Goal: Navigation & Orientation: Find specific page/section

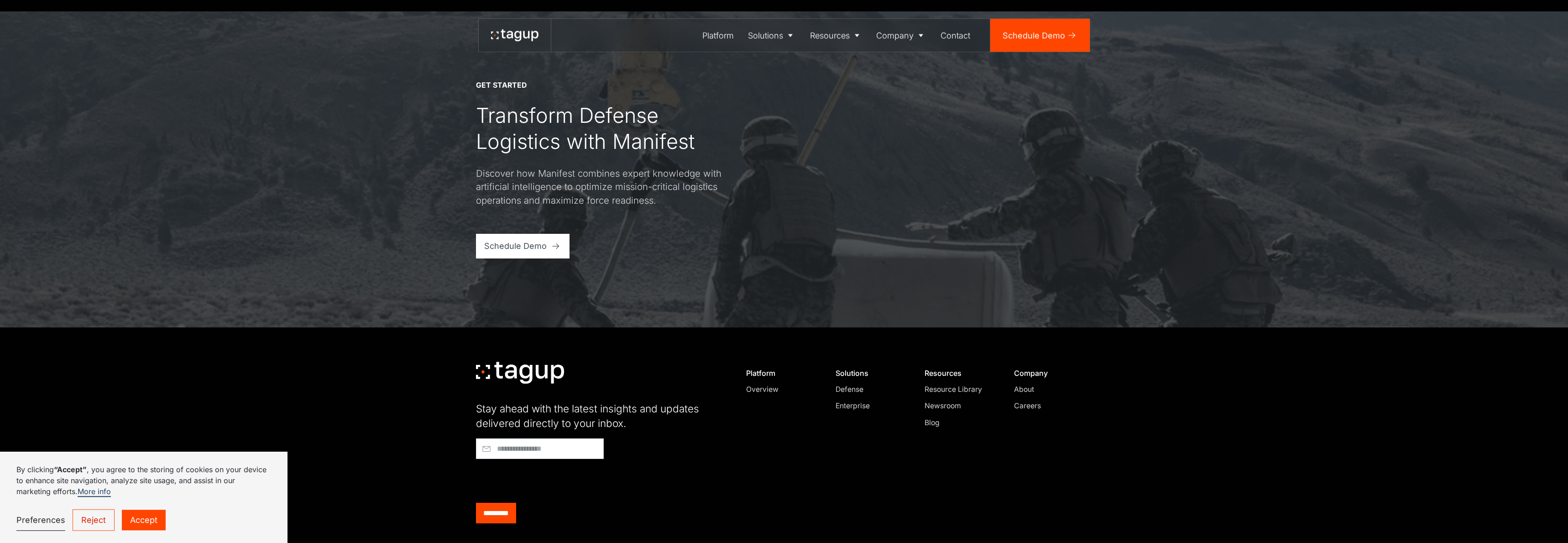
scroll to position [3898, 0]
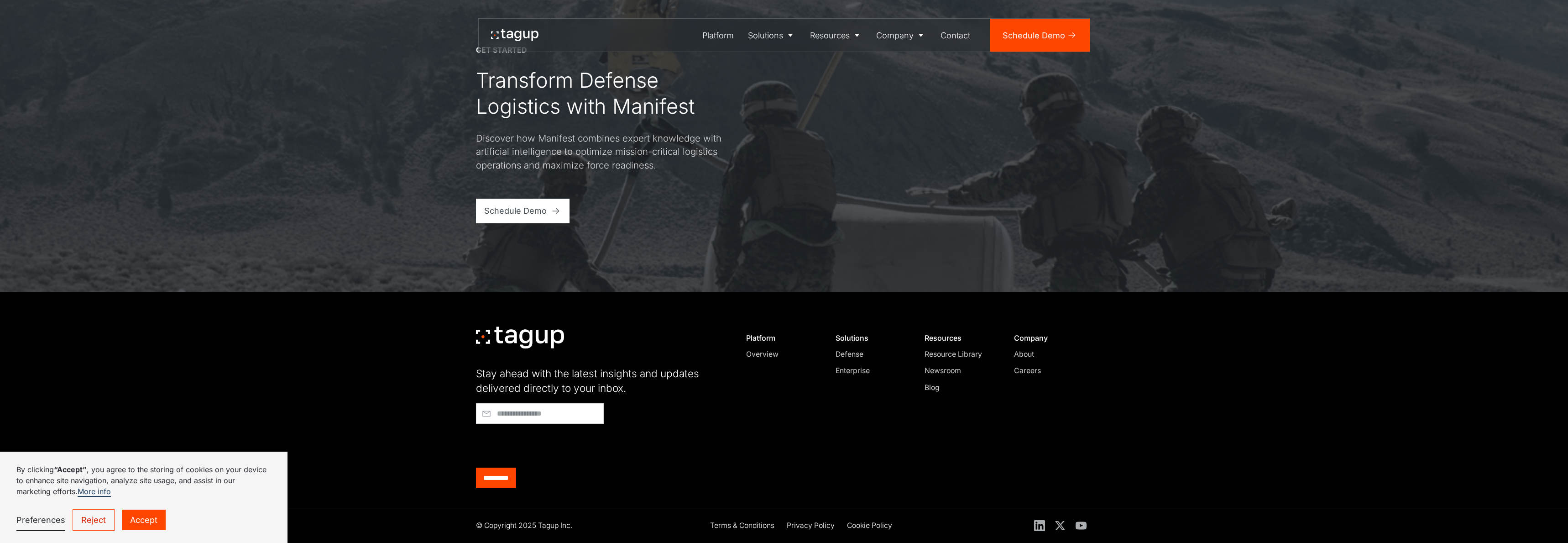
click at [1026, 371] on div "Careers" at bounding box center [1049, 371] width 70 height 11
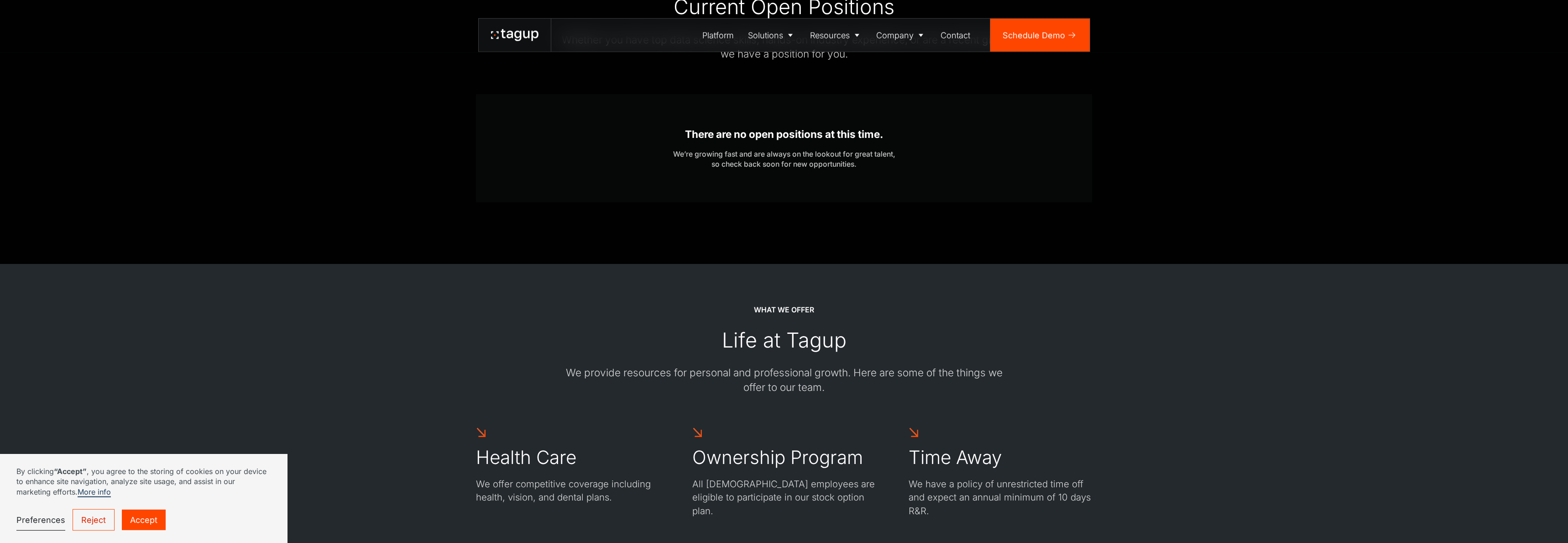
scroll to position [469, 0]
drag, startPoint x: 813, startPoint y: 169, endPoint x: 817, endPoint y: 197, distance: 28.3
click at [817, 197] on div "There are no open positions at this time. We’re growing fast and are always on …" at bounding box center [784, 150] width 222 height 109
click at [817, 197] on div "There are no open positions at this time. We’re growing fast and are always on …" at bounding box center [784, 150] width 222 height 109
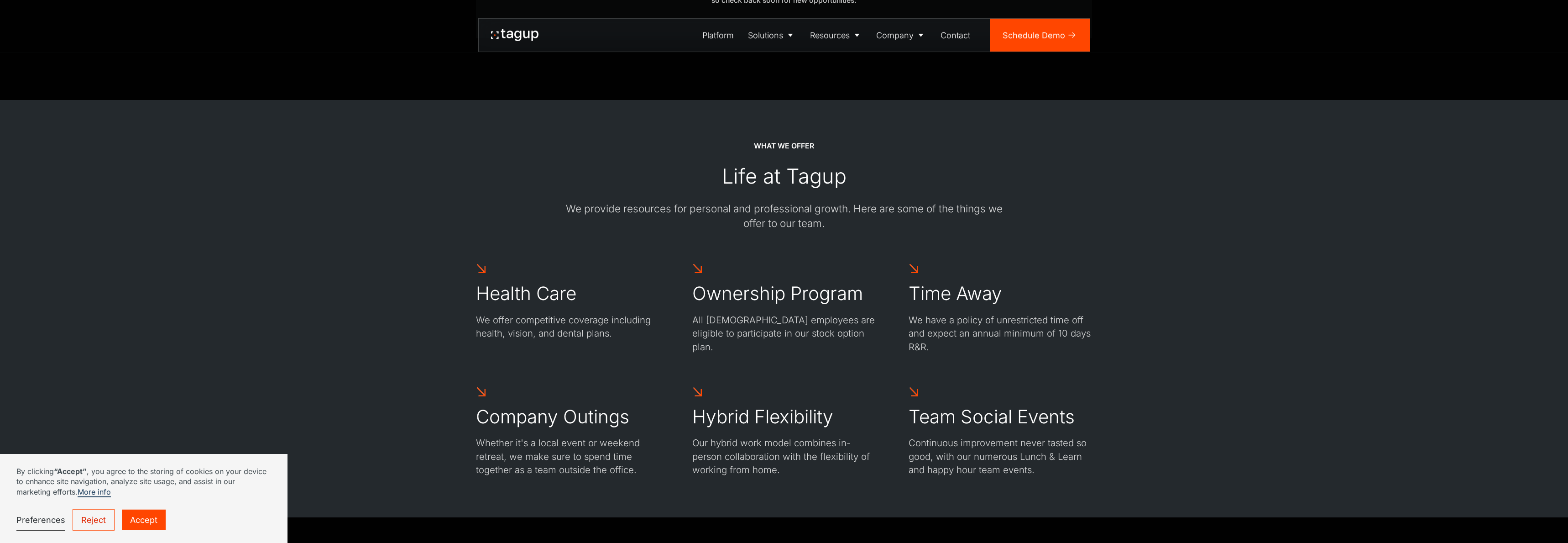
scroll to position [703, 0]
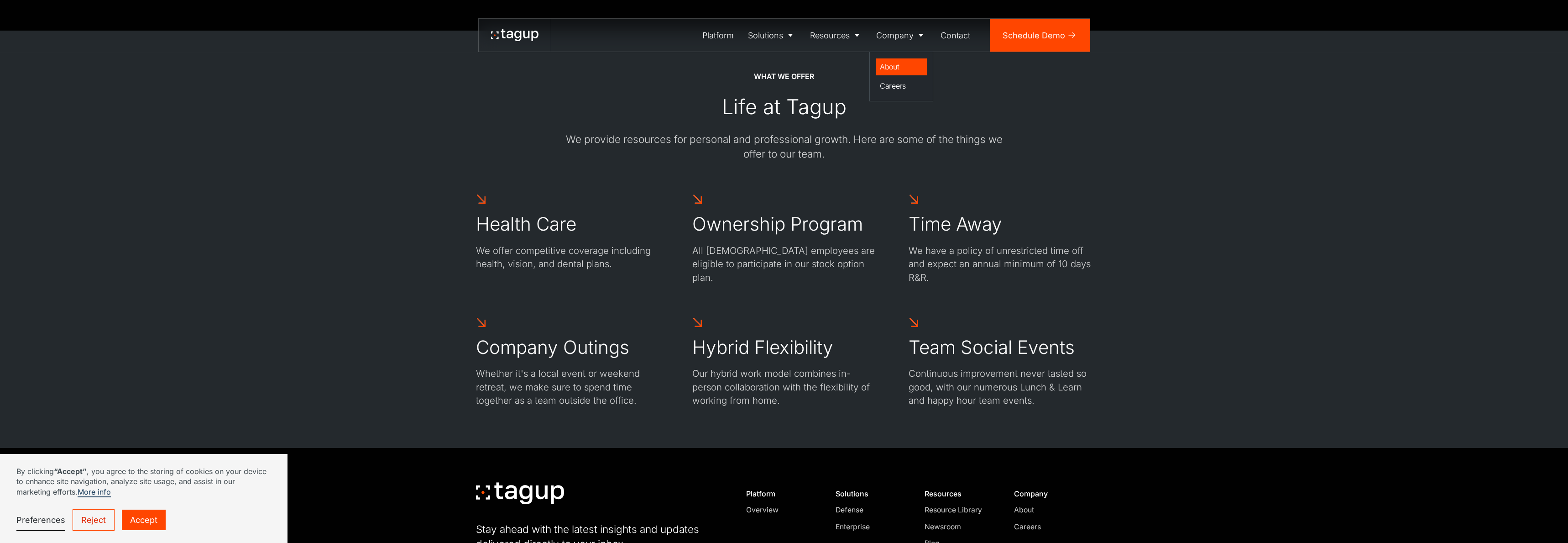
click at [912, 71] on div "About" at bounding box center [901, 67] width 43 height 11
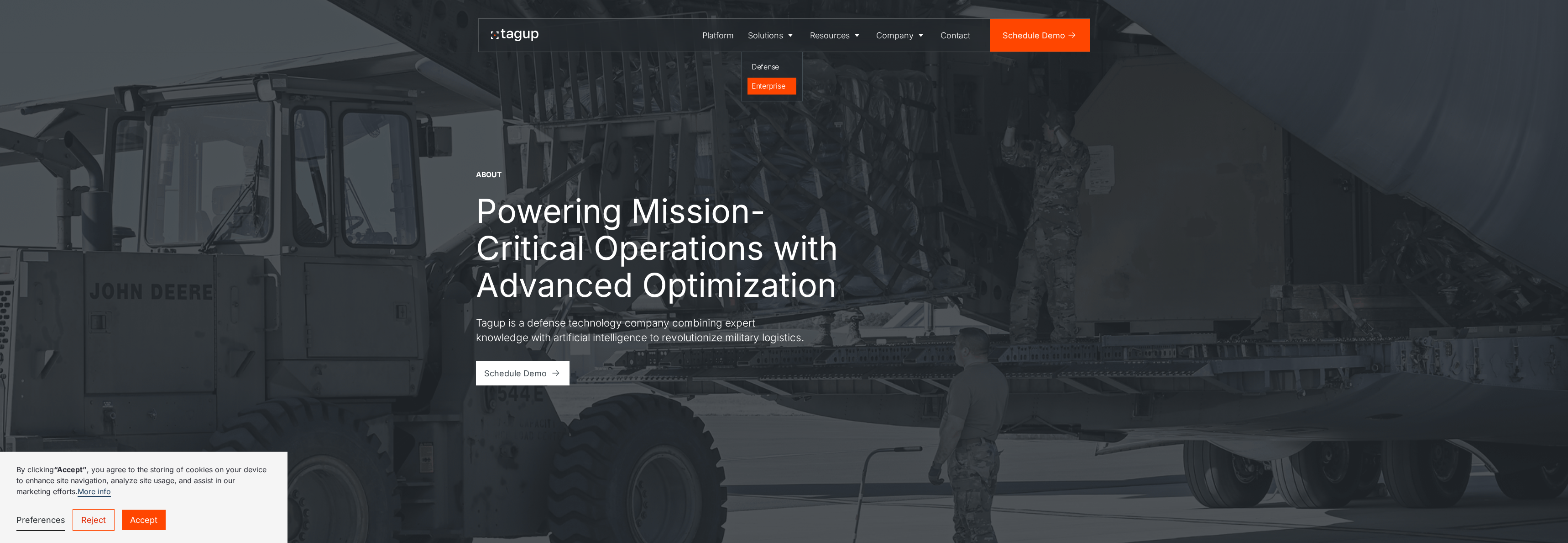
click at [768, 90] on div "Enterprise" at bounding box center [772, 86] width 41 height 11
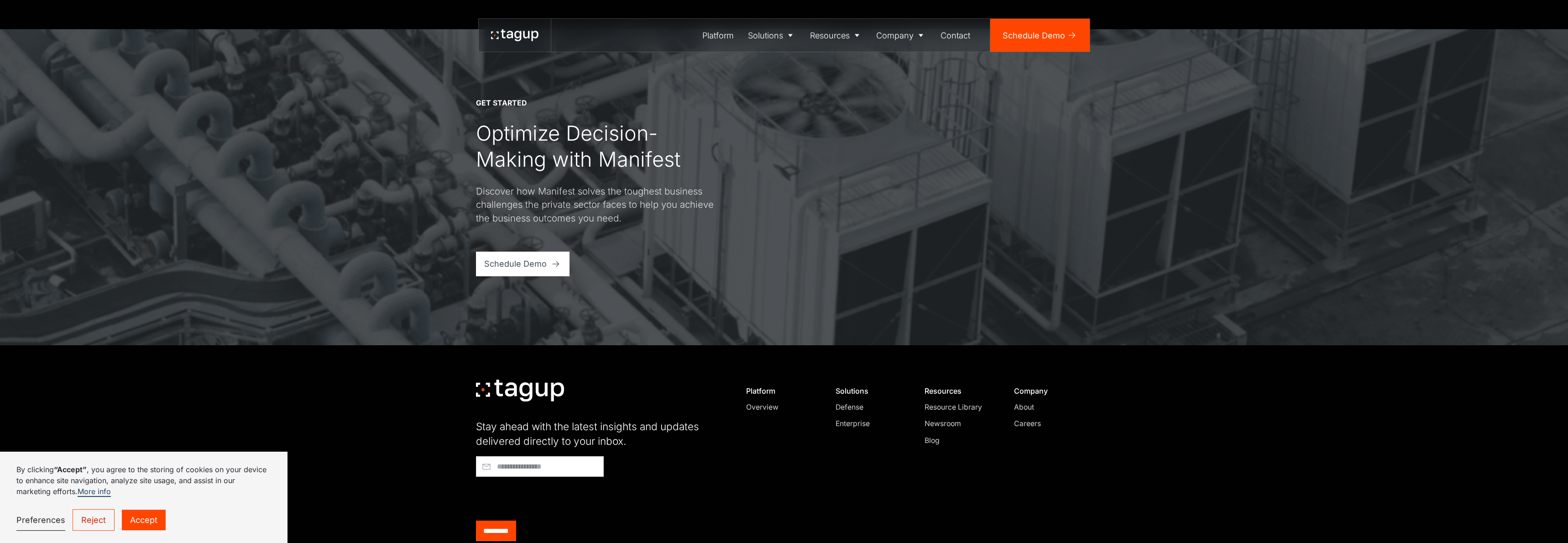
scroll to position [2995, 0]
